Goal: Task Accomplishment & Management: Use online tool/utility

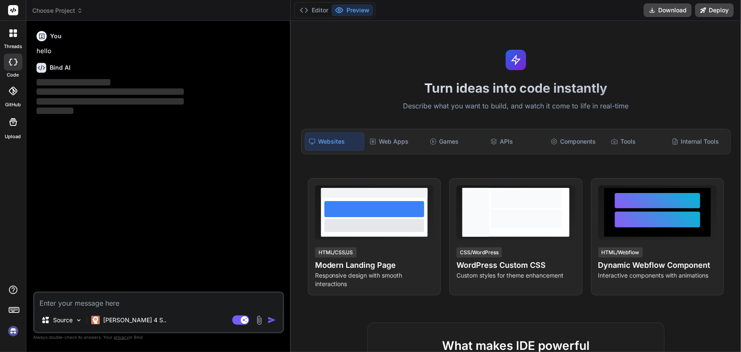
type textarea "x"
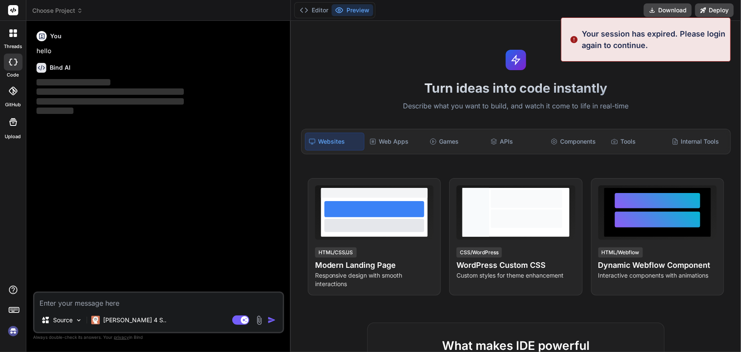
click at [8, 328] on img at bounding box center [13, 331] width 14 height 14
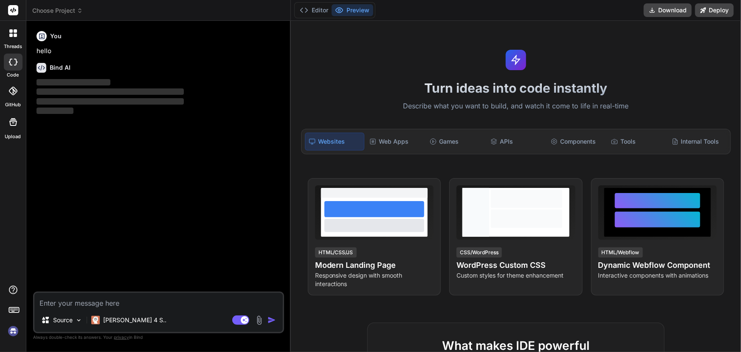
drag, startPoint x: 74, startPoint y: 289, endPoint x: 68, endPoint y: 297, distance: 10.3
click at [73, 291] on div "You hello Bind AI ‌ ‌ ‌ ‌ Source [PERSON_NAME] 4 S.. Agent Mode. When this togg…" at bounding box center [158, 190] width 251 height 324
click at [59, 304] on textarea at bounding box center [158, 300] width 248 height 15
paste textarea "Microsoft.AspNetCore.Authentication.AuthenticationFailureException: An error wa…"
type textarea "Microsoft.AspNetCore.Authentication.AuthenticationFailureException: An error wa…"
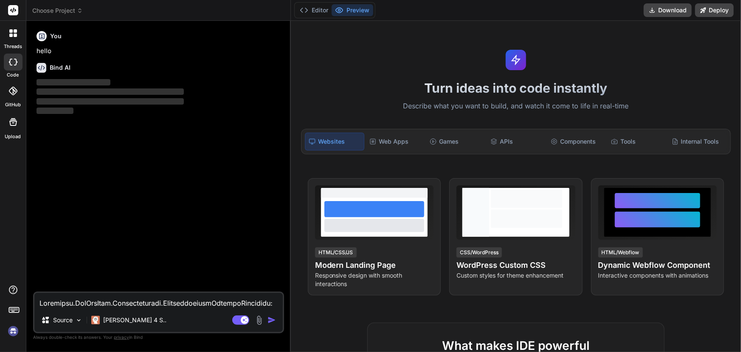
type textarea "x"
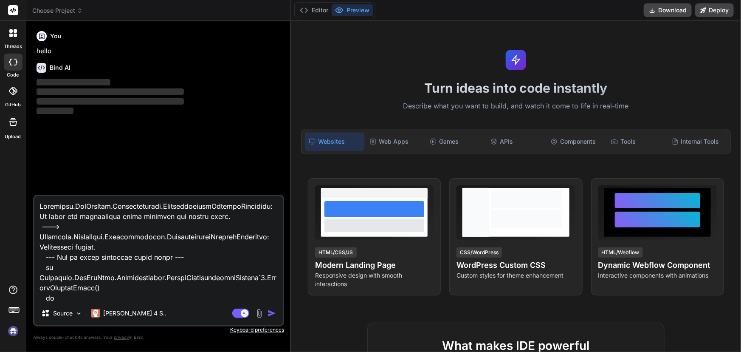
scroll to position [25496, 0]
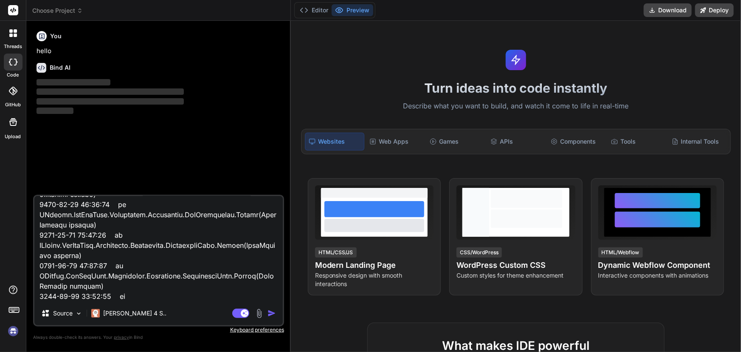
type textarea "Microsoft.AspNetCore.Authentication.AuthenticationFailureException: An error wa…"
type textarea "x"
type textarea "Microsoft.AspNetCore.Authentication.AuthenticationFailureException: An error wa…"
type textarea "x"
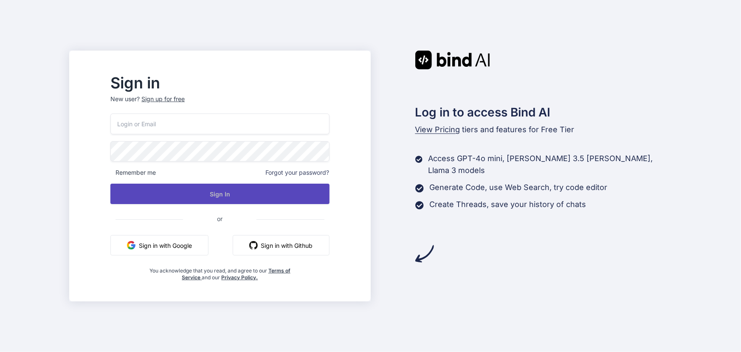
type input "saloni@yopmail.com"
click at [200, 187] on button "Sign In" at bounding box center [219, 193] width 219 height 20
click at [244, 194] on button "Sign In" at bounding box center [219, 193] width 219 height 20
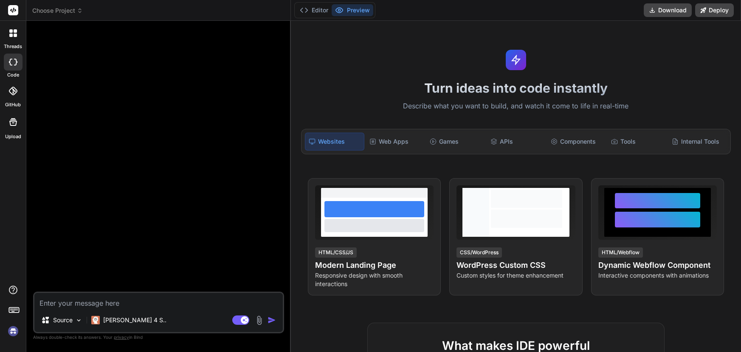
type textarea "x"
click at [82, 306] on textarea at bounding box center [158, 300] width 248 height 15
paste textarea "20.0.0"
type textarea "20.0.0"
type textarea "x"
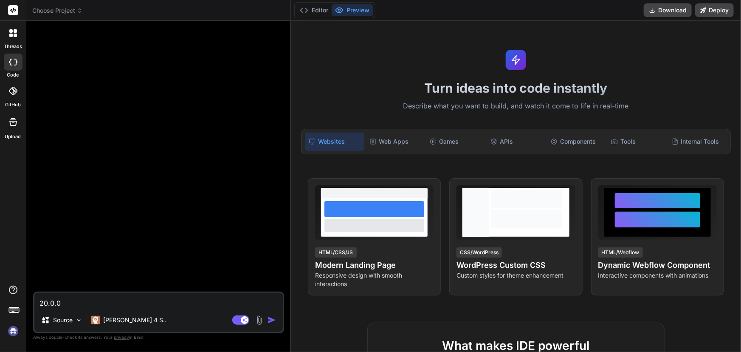
drag, startPoint x: 82, startPoint y: 306, endPoint x: 0, endPoint y: 313, distance: 82.7
click at [0, 313] on div "threads code GitHub Upload Choose Project Created with Pixso. Bind AI Web Searc…" at bounding box center [370, 176] width 741 height 352
paste textarea "Microsoft.AspNetCore.Authentication.AuthenticationFailureException: An error wa…"
type textarea "Microsoft.AspNetCore.Authentication.AuthenticationFailureException: An error wa…"
type textarea "x"
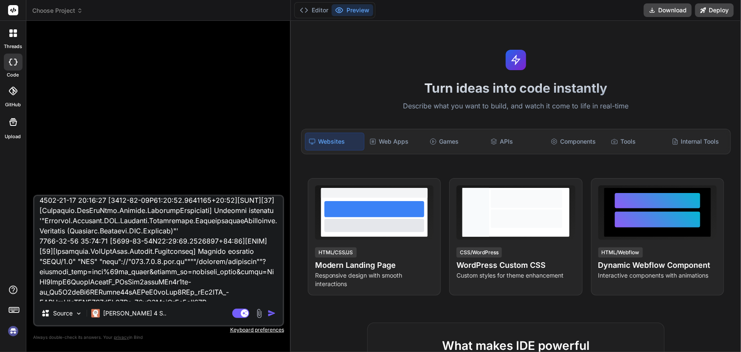
scroll to position [24879, 0]
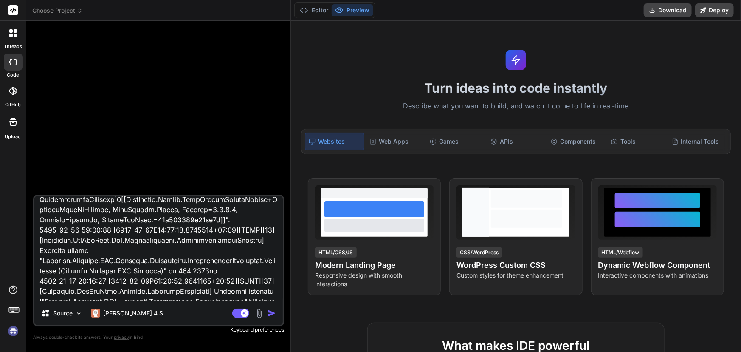
type textarea "Microsoft.AspNetCore.Authentication.AuthenticationFailureException: An error wa…"
click at [269, 310] on img "button" at bounding box center [271, 313] width 8 height 8
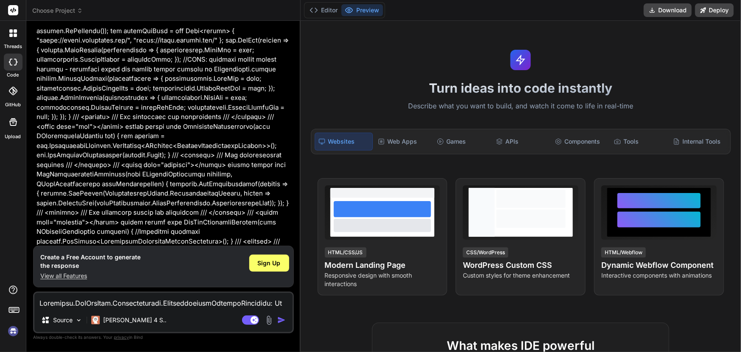
scroll to position [3319, 0]
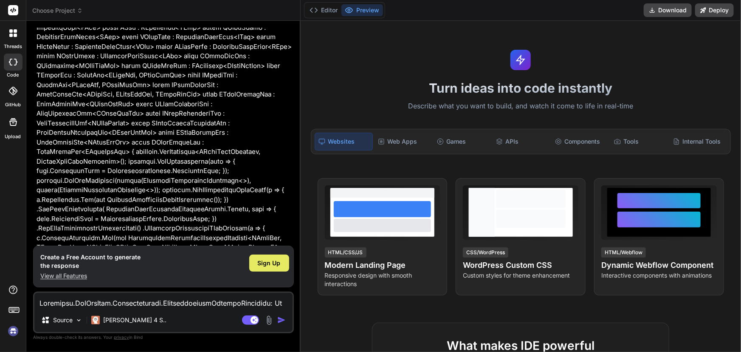
click at [276, 266] on span "Sign Up" at bounding box center [269, 263] width 23 height 8
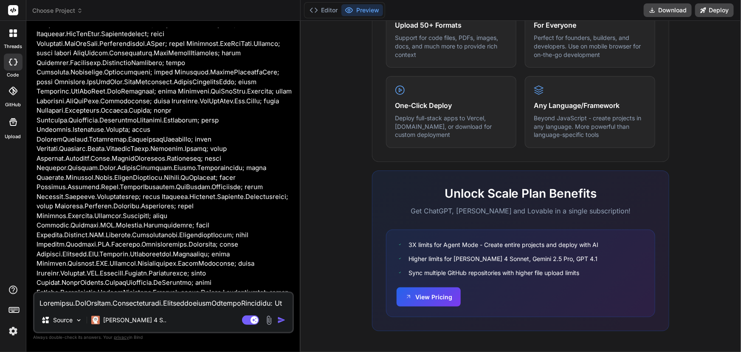
scroll to position [7179, 0]
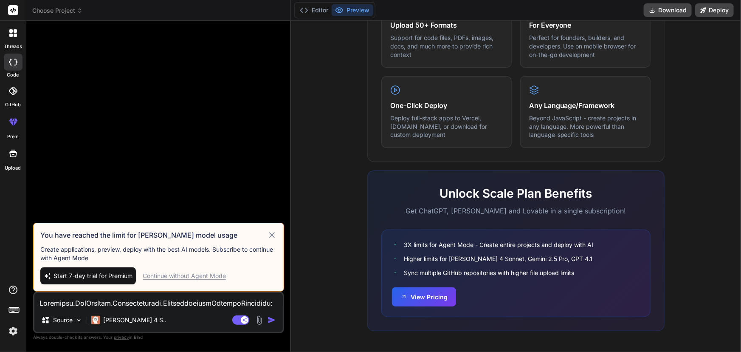
type textarea "x"
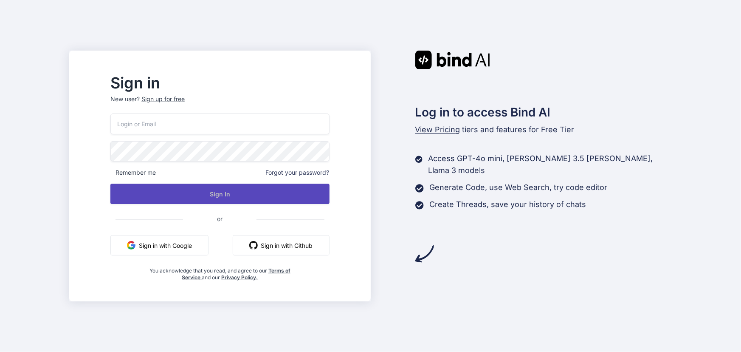
type input "[PERSON_NAME][EMAIL_ADDRESS][DOMAIN_NAME]"
click at [243, 200] on button "Sign In" at bounding box center [219, 193] width 219 height 20
click at [229, 199] on button "Sign In" at bounding box center [219, 193] width 219 height 20
